Goal: Task Accomplishment & Management: Complete application form

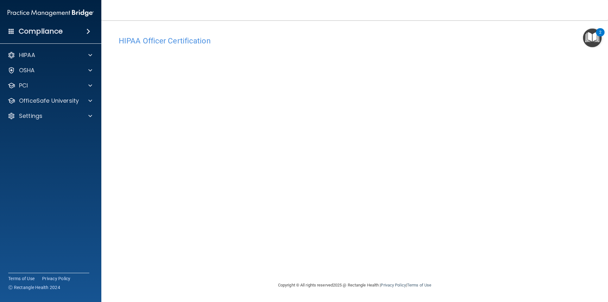
click at [390, 262] on div "HIPAA Officer Certification This course doesn’t expire until 09/04/2025. Are yo…" at bounding box center [354, 157] width 481 height 248
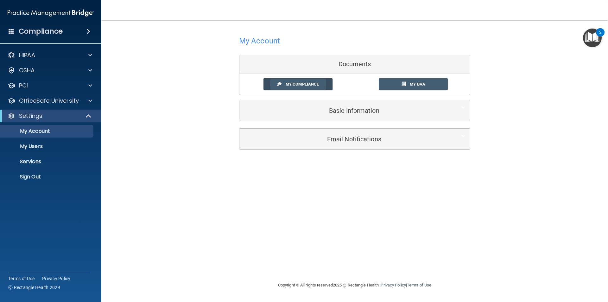
click at [296, 85] on span "My Compliance" at bounding box center [301, 84] width 33 height 5
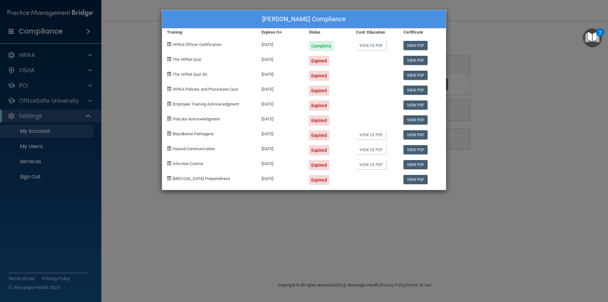
click at [320, 60] on div "Expired" at bounding box center [319, 61] width 21 height 10
drag, startPoint x: 187, startPoint y: 55, endPoint x: 198, endPoint y: 55, distance: 10.8
click at [187, 55] on div "The HIPAA Quiz" at bounding box center [209, 58] width 95 height 15
click at [306, 64] on div "Expired" at bounding box center [327, 58] width 47 height 15
click at [370, 56] on div at bounding box center [374, 58] width 47 height 15
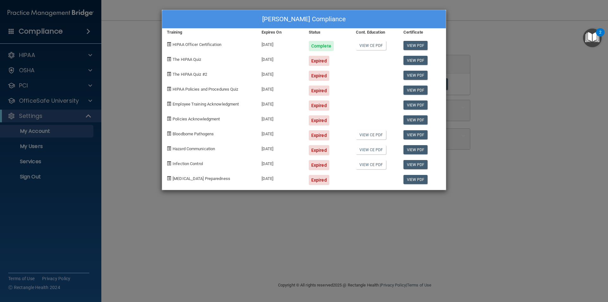
click at [419, 52] on div "View PDF" at bounding box center [421, 58] width 47 height 15
click at [505, 82] on div "Ashley Larson's Compliance Training Expires On Status Cont. Education Certifica…" at bounding box center [304, 151] width 608 height 302
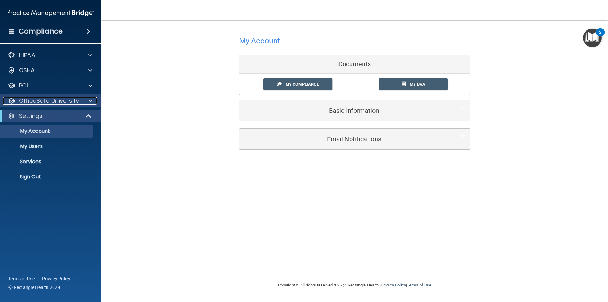
click at [60, 101] on p "OfficeSafe University" at bounding box center [49, 101] width 60 height 8
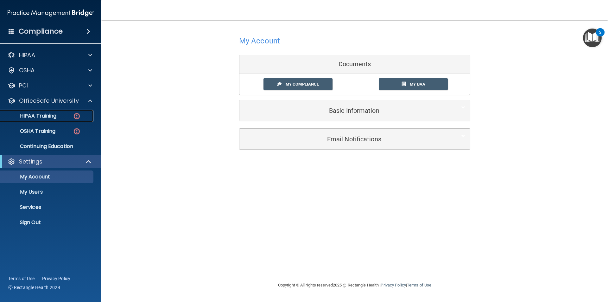
click at [67, 118] on div "HIPAA Training" at bounding box center [47, 116] width 86 height 6
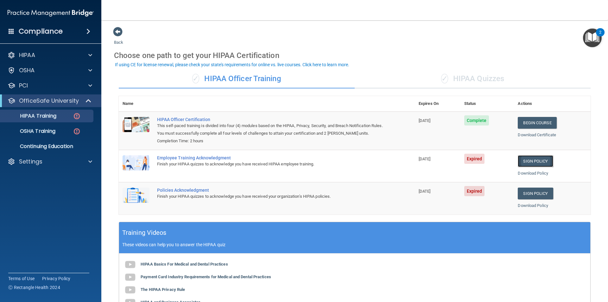
click at [538, 163] on link "Sign Policy" at bounding box center [534, 161] width 35 height 12
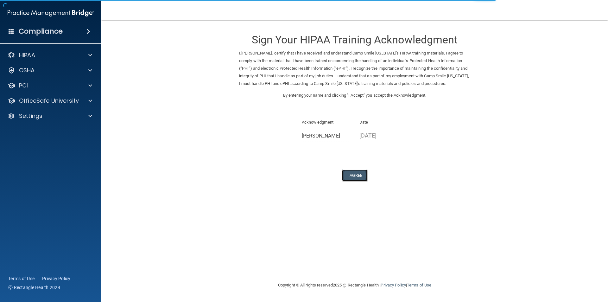
click at [355, 181] on button "I Agree" at bounding box center [354, 175] width 25 height 12
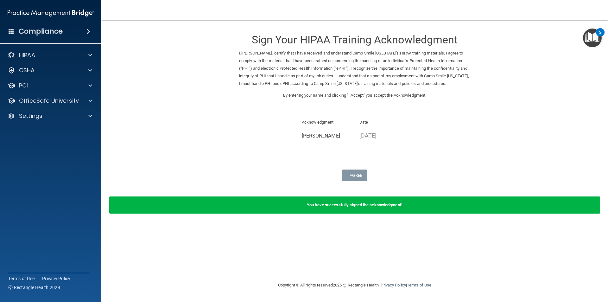
click at [354, 189] on form "Sign Your HIPAA Training Acknowledgment I, Ashley Larson , certify that I have …" at bounding box center [354, 124] width 481 height 194
click at [80, 103] on div "OfficeSafe University" at bounding box center [42, 101] width 78 height 8
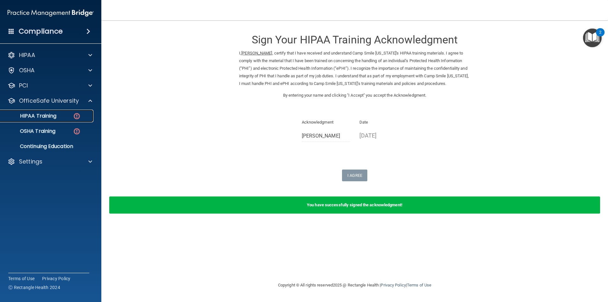
click at [59, 117] on div "HIPAA Training" at bounding box center [47, 116] width 86 height 6
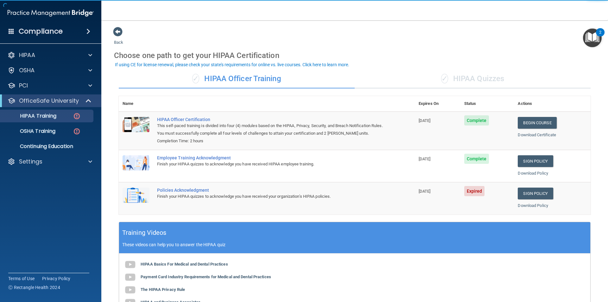
click at [476, 195] on span "Expired" at bounding box center [474, 191] width 21 height 10
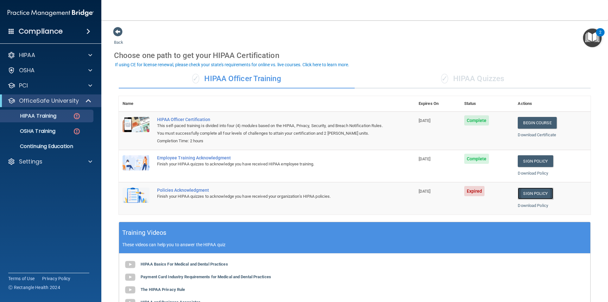
click at [517, 195] on link "Sign Policy" at bounding box center [534, 193] width 35 height 12
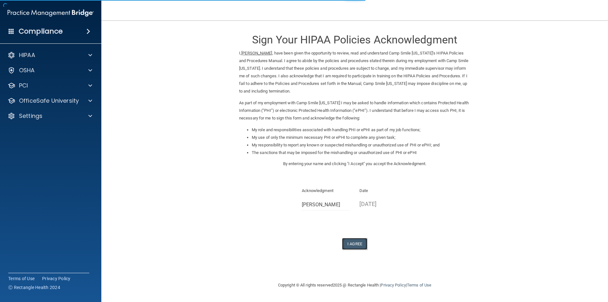
click at [357, 242] on button "I Agree" at bounding box center [354, 244] width 25 height 12
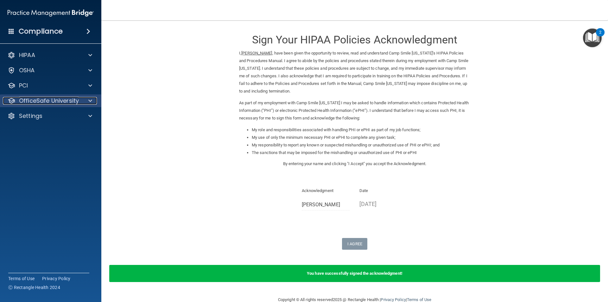
click at [61, 101] on p "OfficeSafe University" at bounding box center [49, 101] width 60 height 8
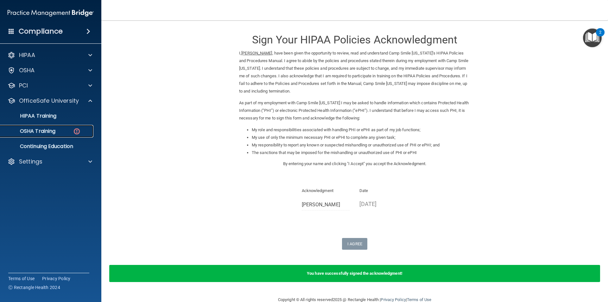
click at [62, 132] on div "OSHA Training" at bounding box center [47, 131] width 86 height 6
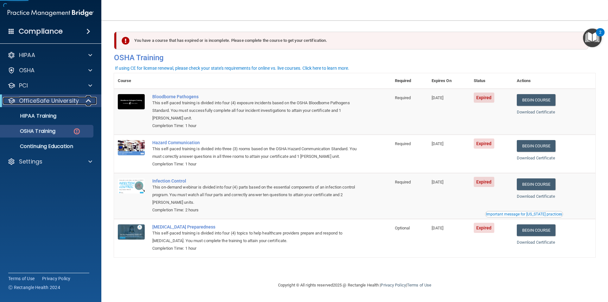
click at [65, 101] on p "OfficeSafe University" at bounding box center [49, 101] width 60 height 8
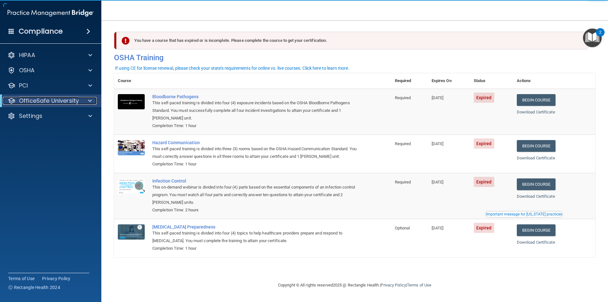
click at [62, 102] on p "OfficeSafe University" at bounding box center [49, 101] width 60 height 8
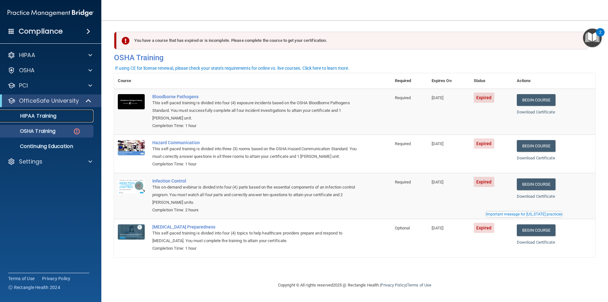
click at [54, 117] on p "HIPAA Training" at bounding box center [30, 116] width 52 height 6
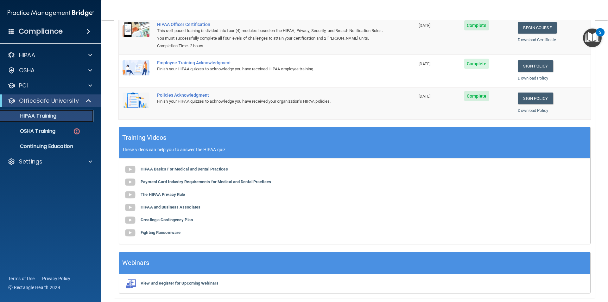
scroll to position [117, 0]
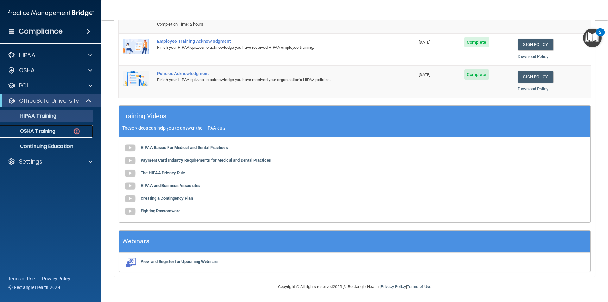
click at [62, 129] on div "OSHA Training" at bounding box center [47, 131] width 86 height 6
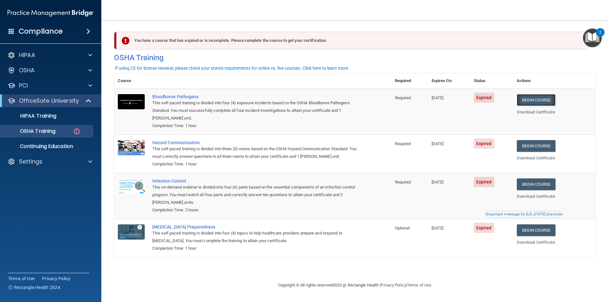
click at [530, 102] on link "Begin Course" at bounding box center [536, 100] width 39 height 12
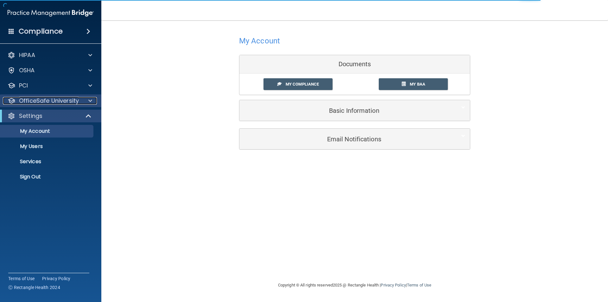
click at [61, 103] on p "OfficeSafe University" at bounding box center [49, 101] width 60 height 8
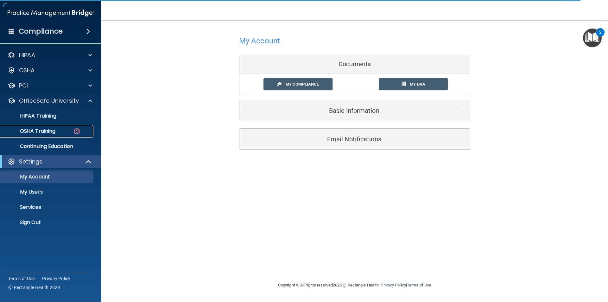
click at [61, 130] on div "OSHA Training" at bounding box center [47, 131] width 86 height 6
